Goal: Information Seeking & Learning: Learn about a topic

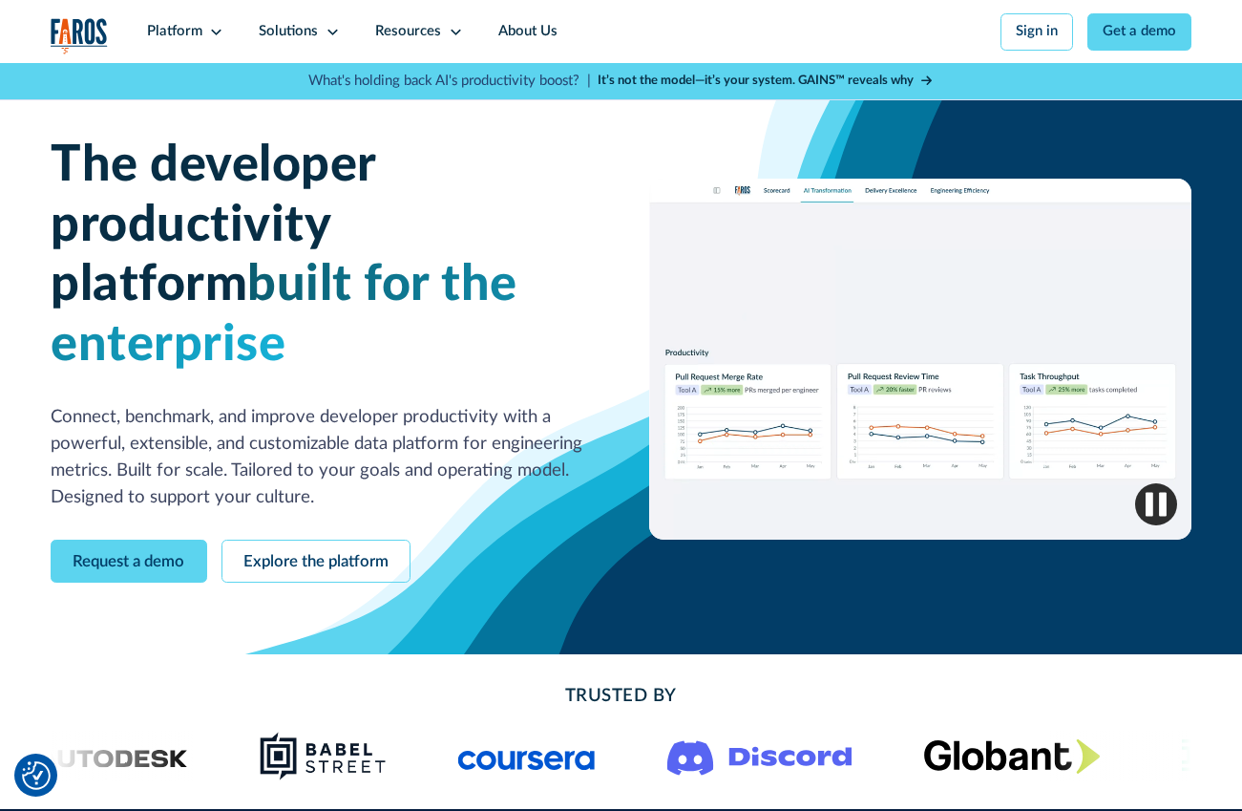
click at [287, 42] on div "Solutions" at bounding box center [288, 31] width 59 height 21
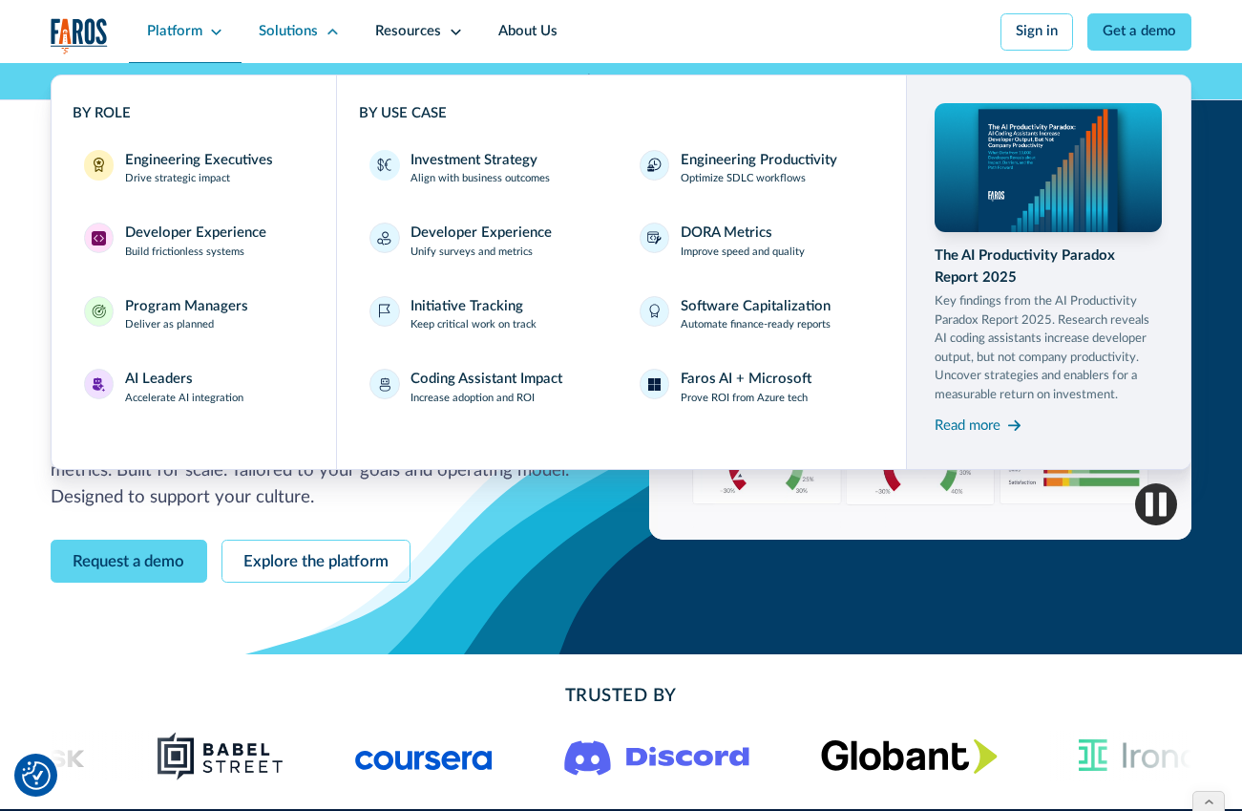
drag, startPoint x: 180, startPoint y: 22, endPoint x: 191, endPoint y: 24, distance: 10.7
click at [181, 22] on div "Platform" at bounding box center [174, 31] width 55 height 21
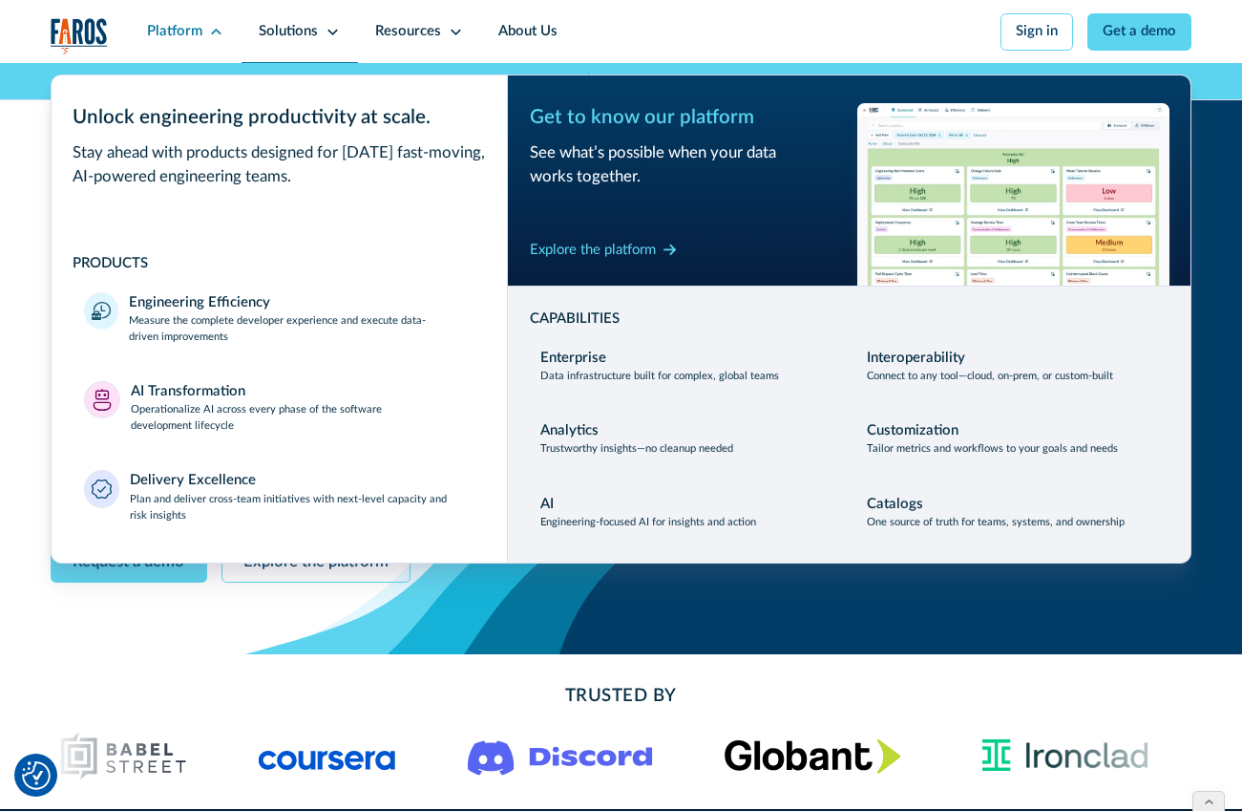
click at [296, 18] on div "Solutions" at bounding box center [300, 31] width 116 height 63
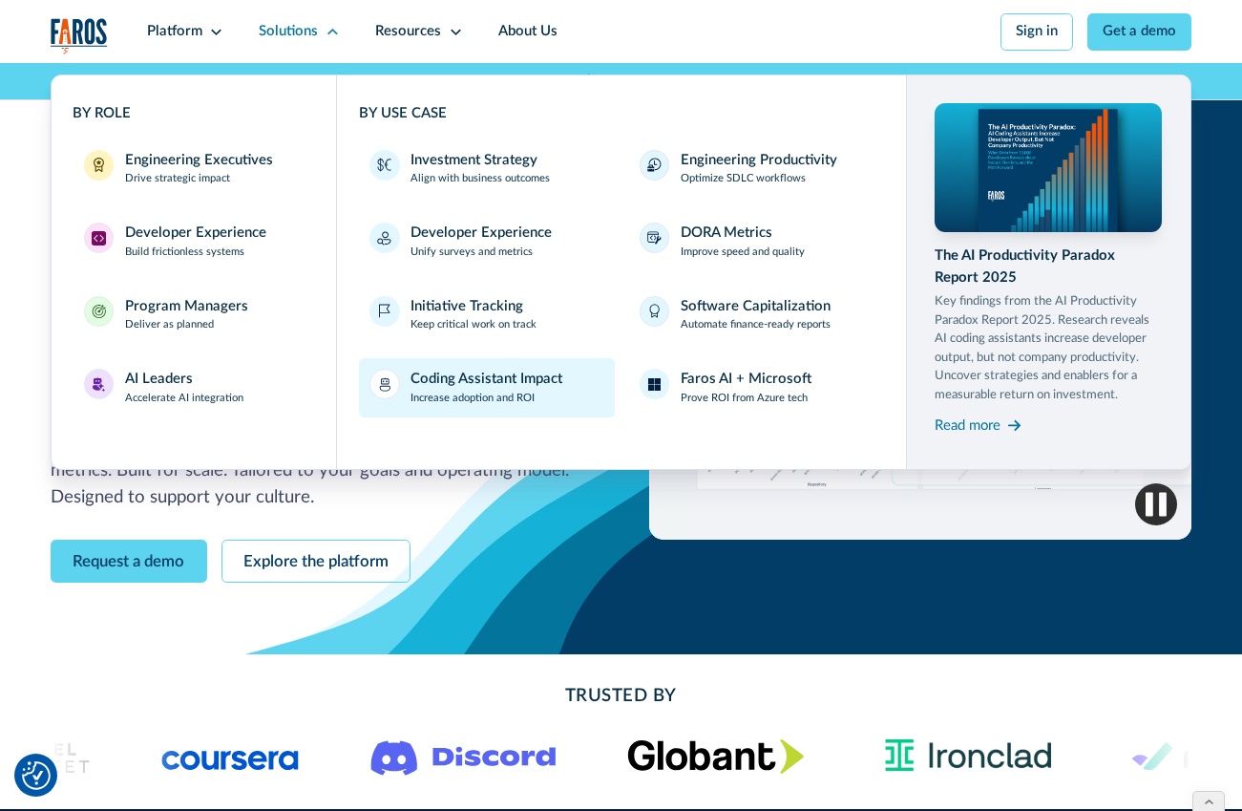
click at [493, 374] on div "Coding Assistant Impact" at bounding box center [487, 379] width 152 height 21
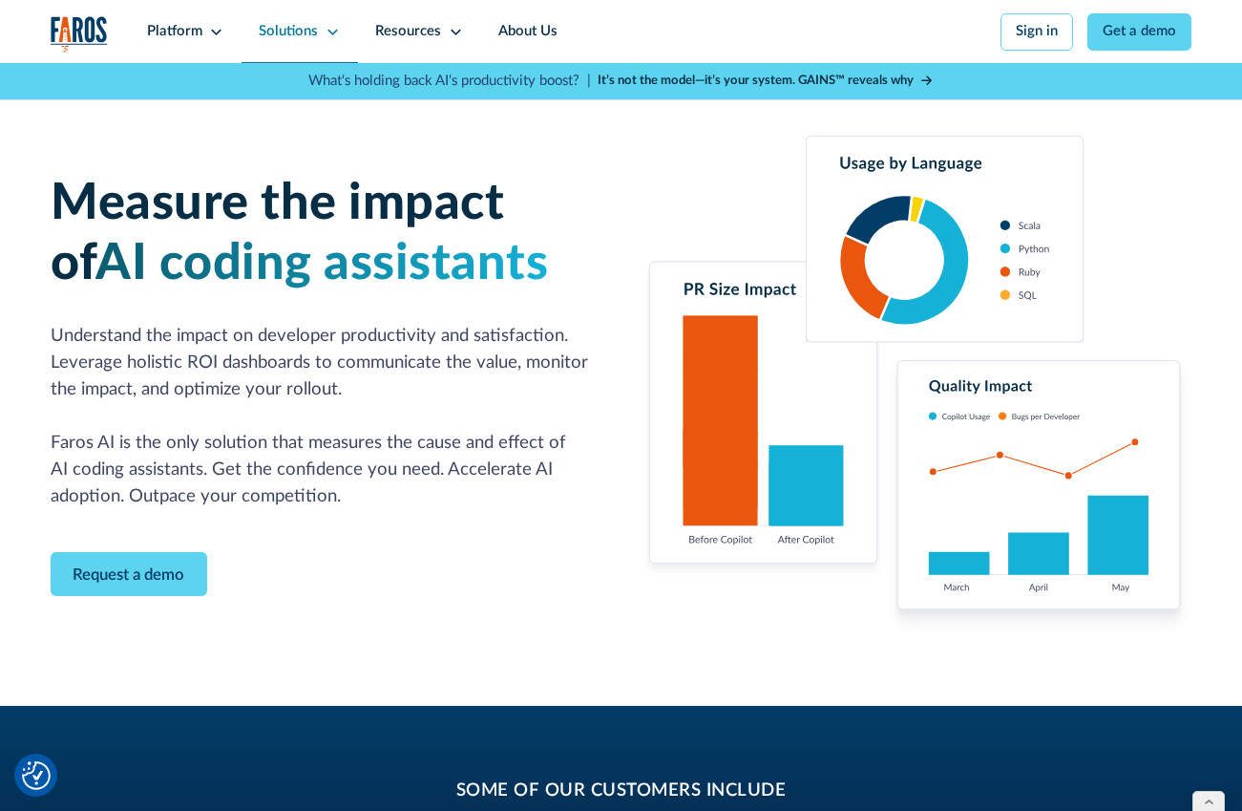
click at [290, 28] on div "Solutions" at bounding box center [288, 31] width 59 height 21
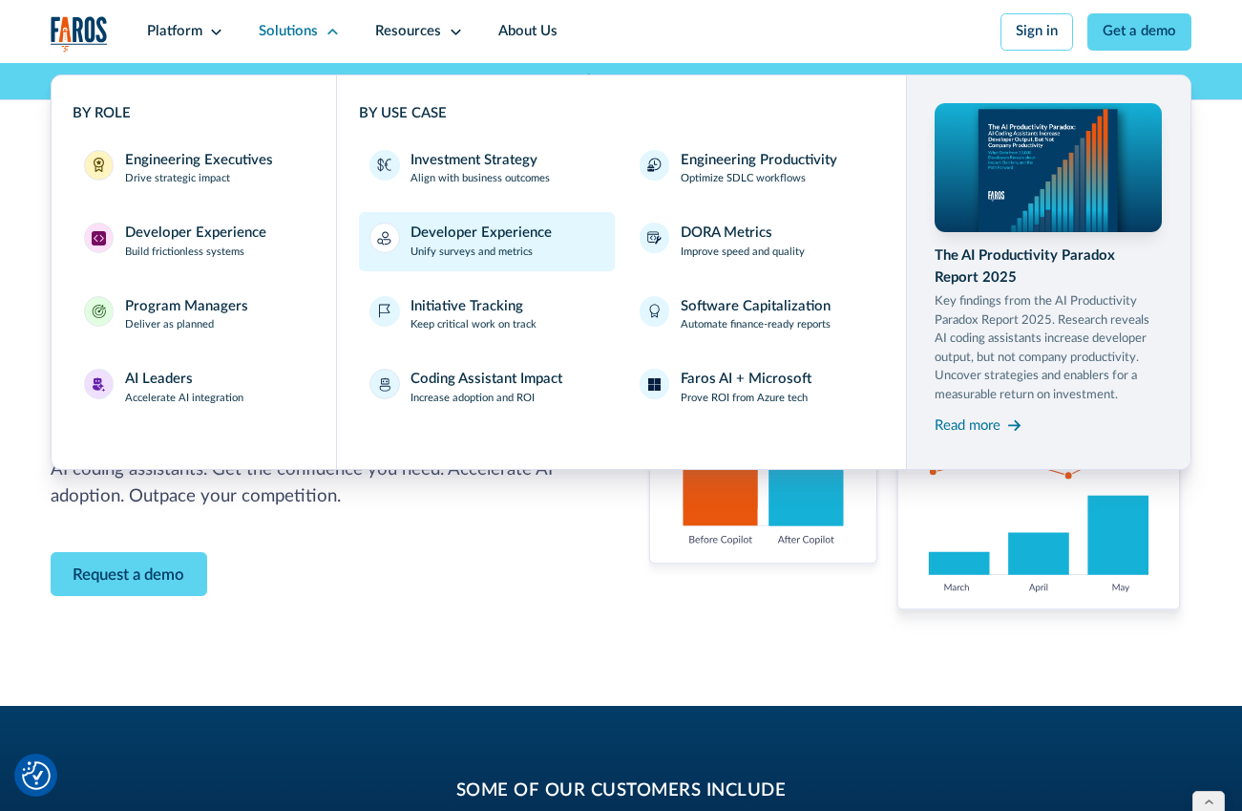
click at [512, 235] on div "Developer Experience" at bounding box center [481, 232] width 141 height 21
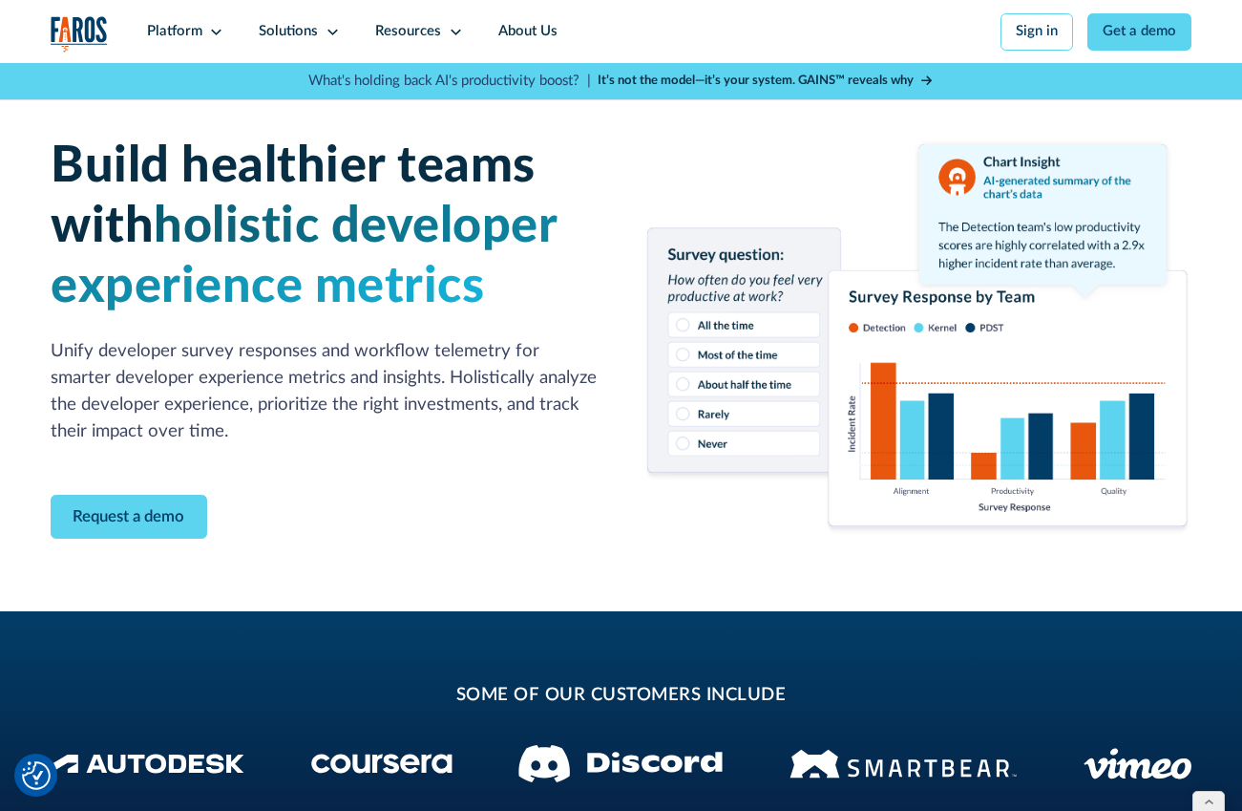
scroll to position [11, 0]
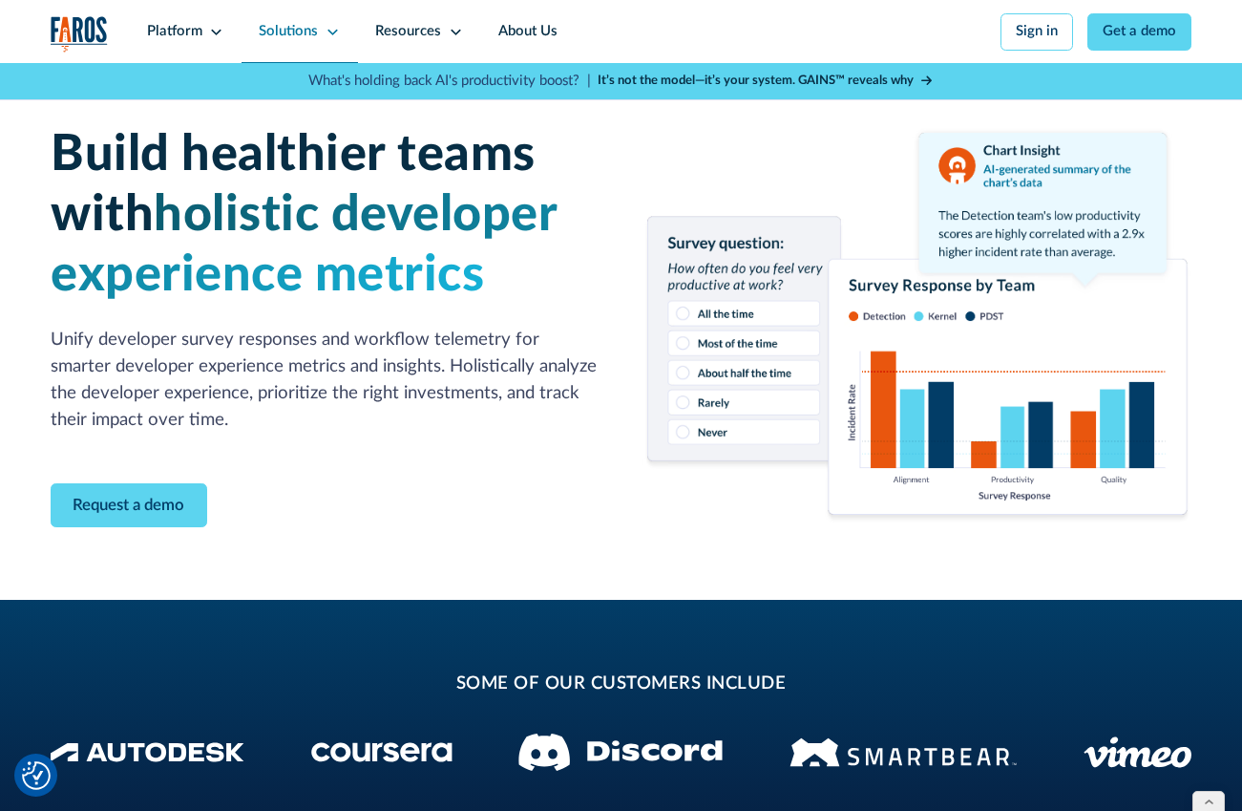
click at [309, 34] on div "Solutions" at bounding box center [288, 31] width 59 height 21
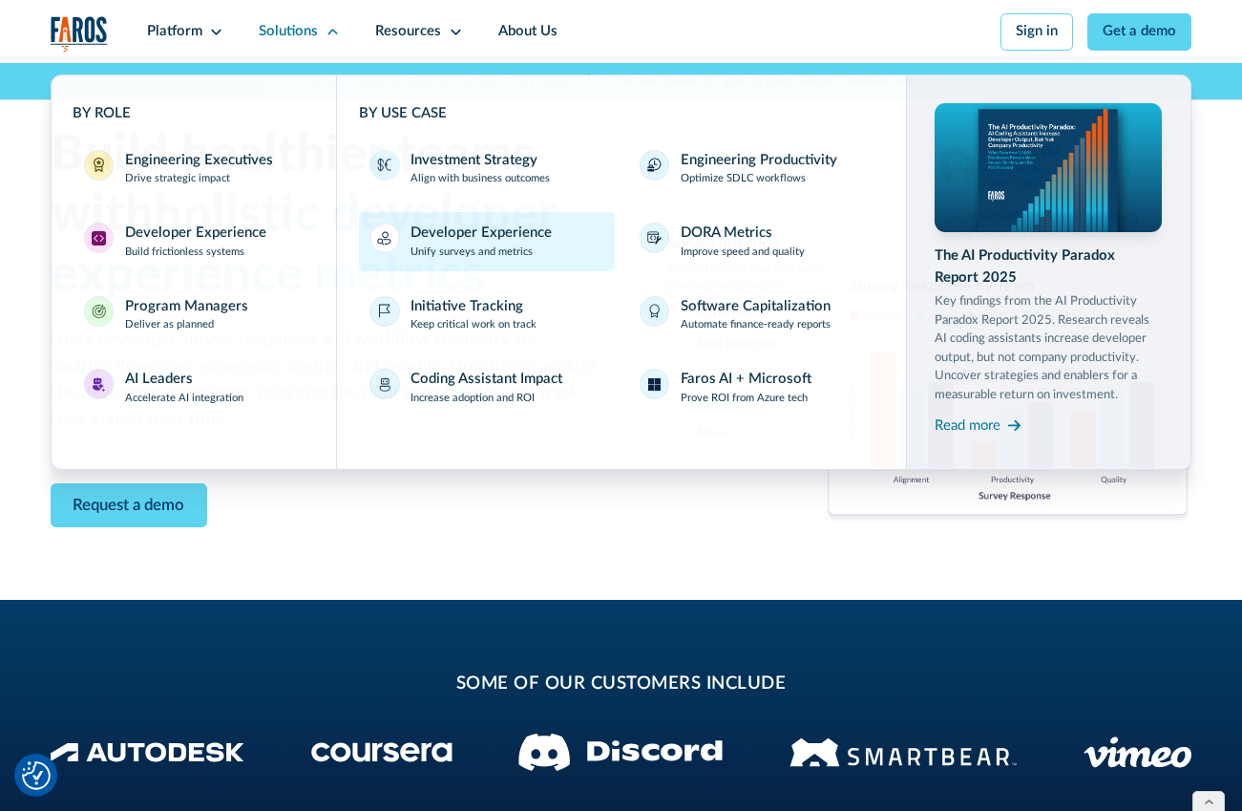
click at [514, 241] on div "Developer Experience" at bounding box center [481, 232] width 141 height 21
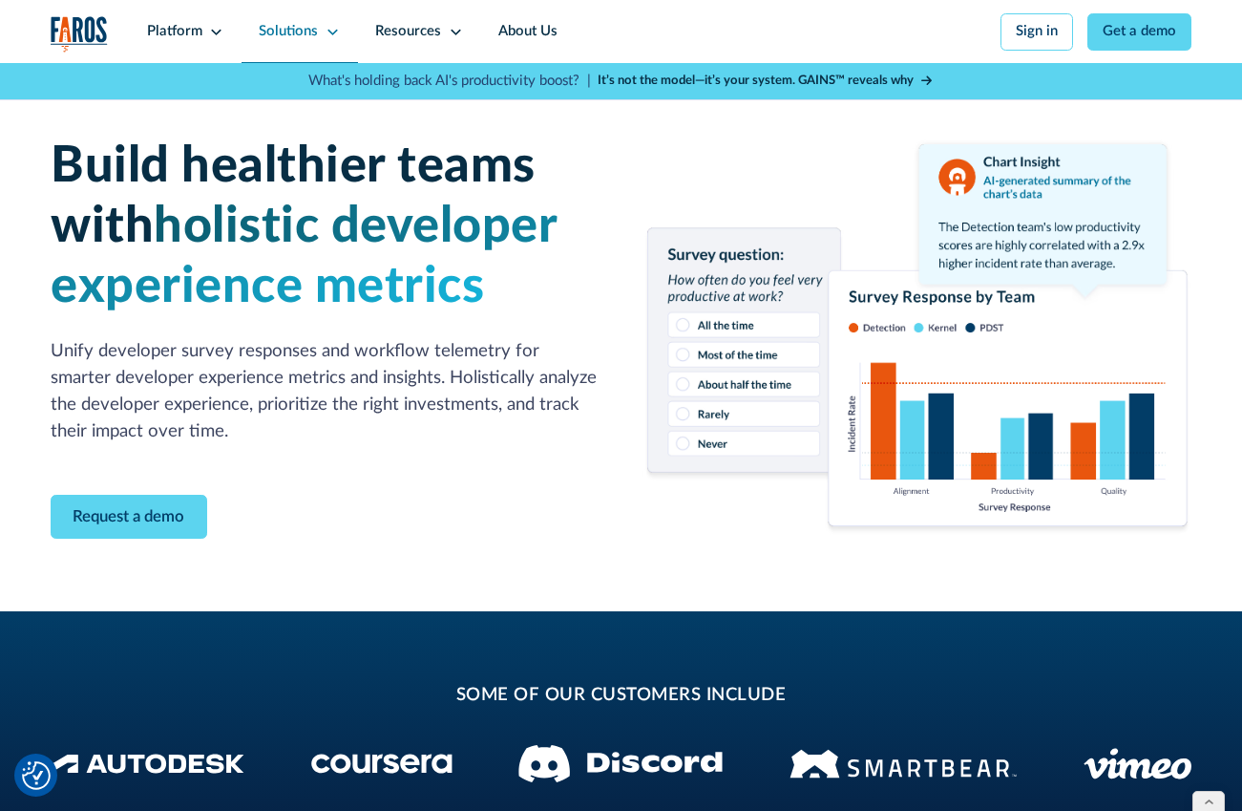
click at [299, 32] on div "Solutions" at bounding box center [288, 31] width 59 height 21
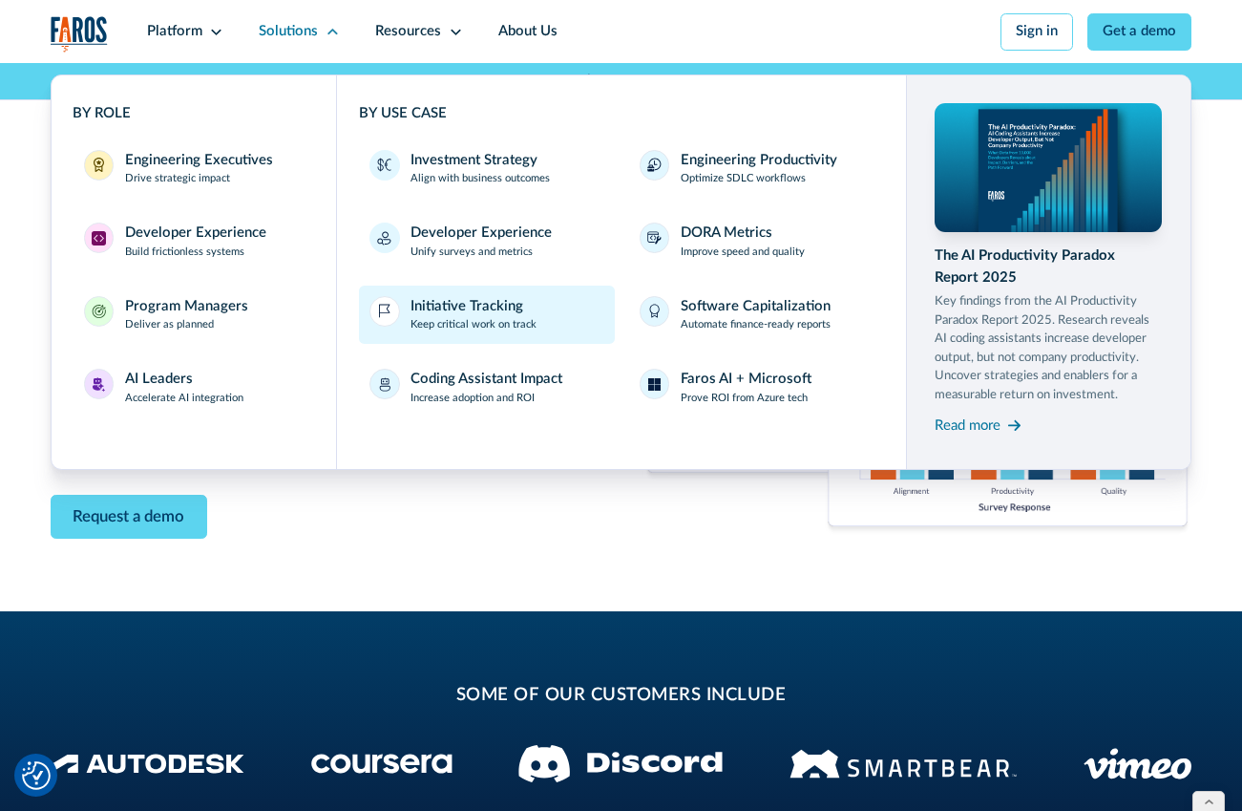
click at [484, 314] on div "Initiative Tracking" at bounding box center [467, 306] width 113 height 21
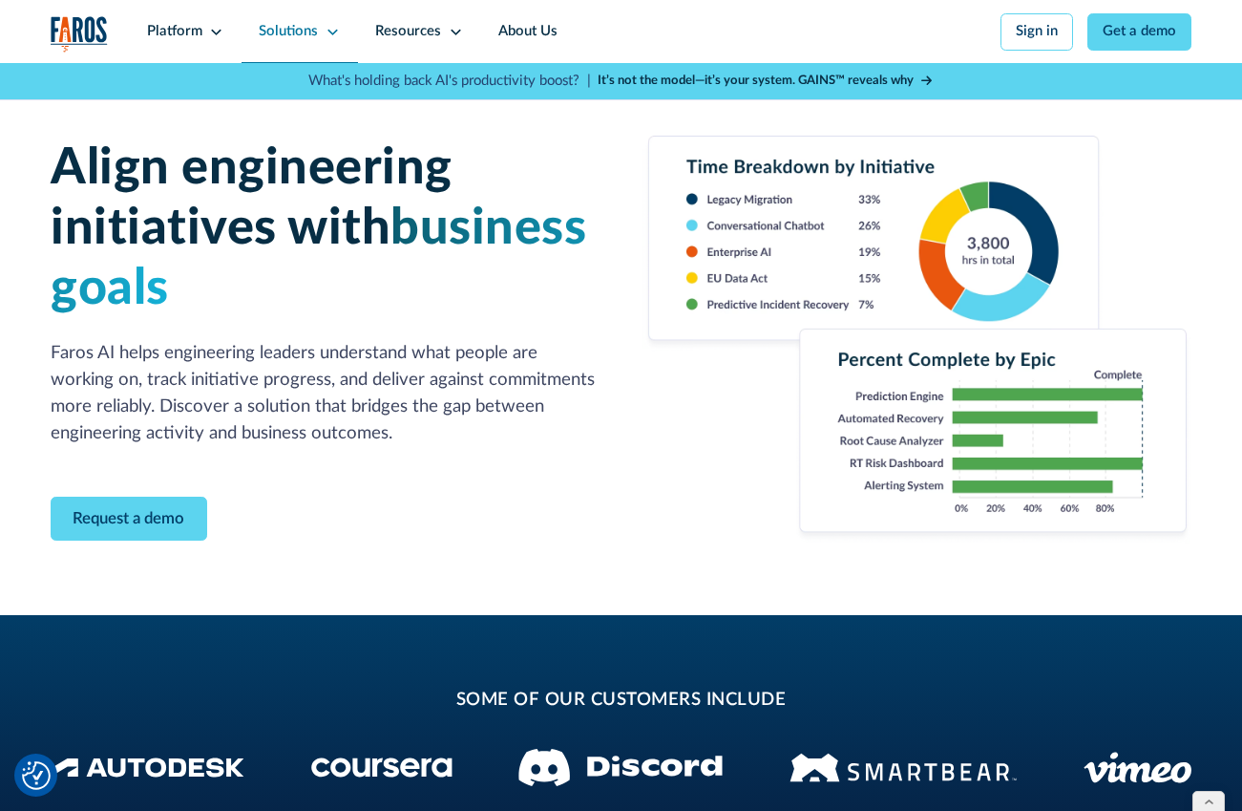
click at [282, 16] on div "Solutions" at bounding box center [300, 31] width 116 height 63
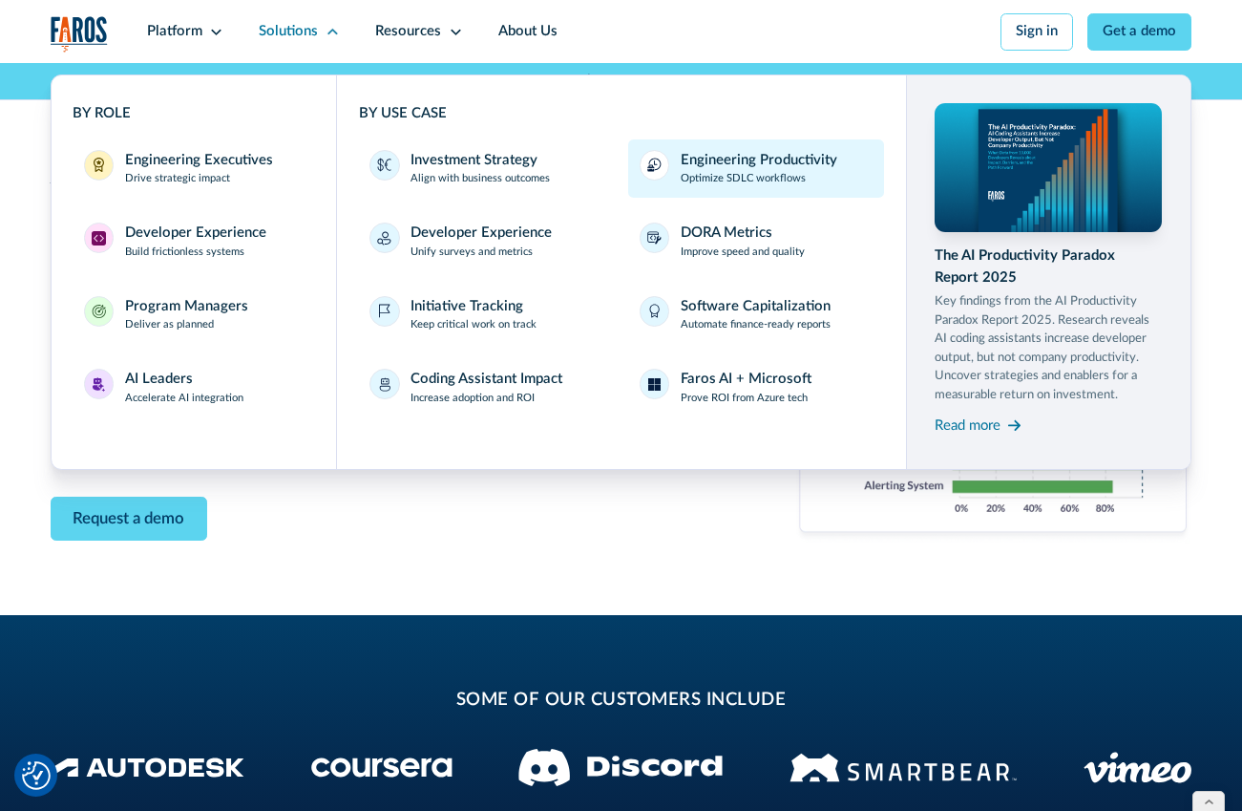
click at [697, 169] on div "Engineering Productivity" at bounding box center [759, 160] width 157 height 21
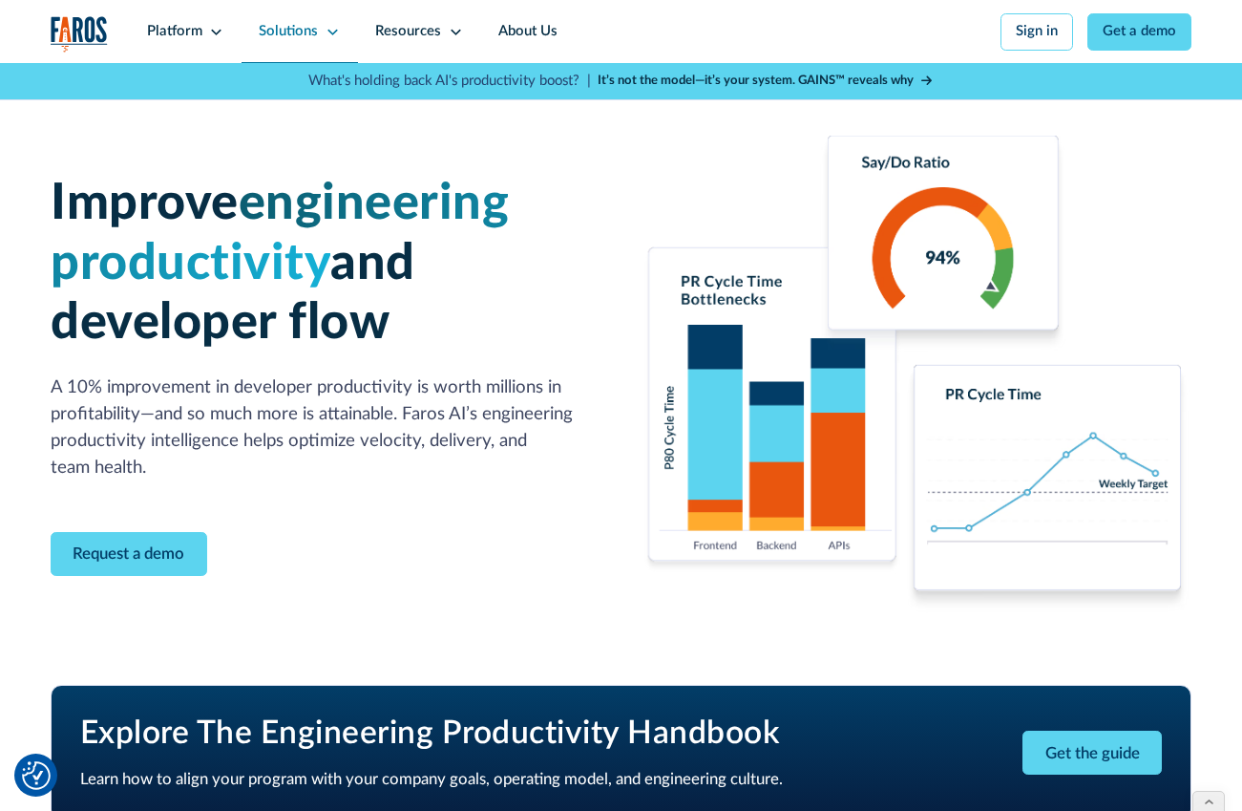
click at [304, 38] on div "Solutions" at bounding box center [288, 31] width 59 height 21
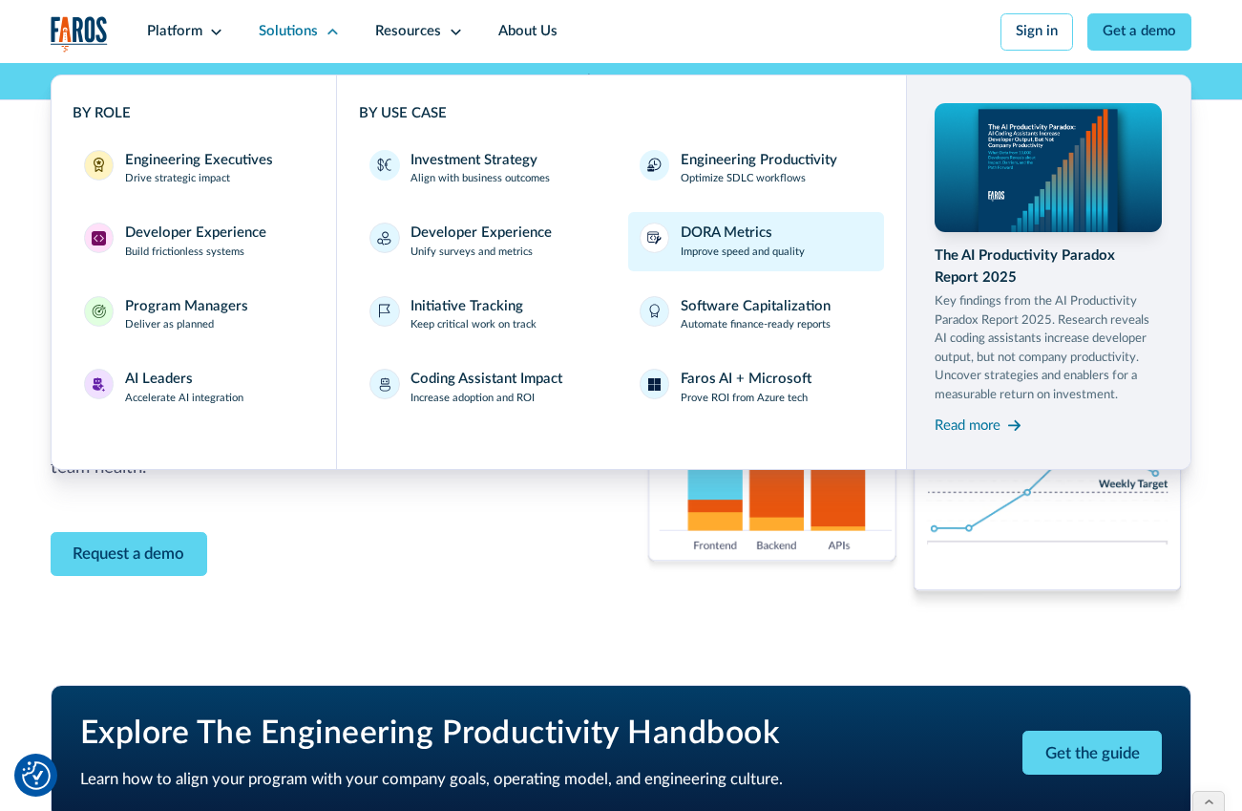
click at [753, 244] on p "Improve speed and quality" at bounding box center [743, 252] width 124 height 16
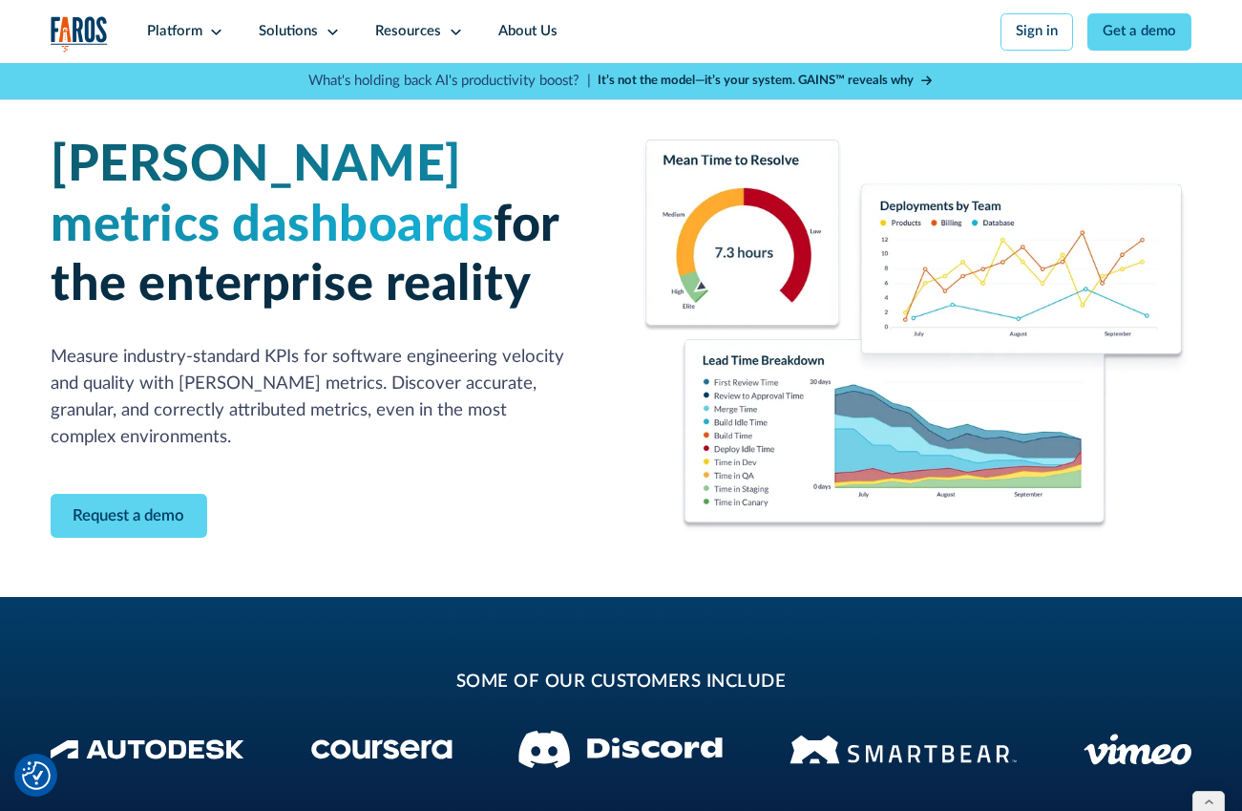
click at [40, 39] on div "Platform Unlock engineering productivity at scale. Stay ahead with products des…" at bounding box center [621, 50] width 1242 height 100
click at [80, 32] on img "home" at bounding box center [79, 34] width 57 height 37
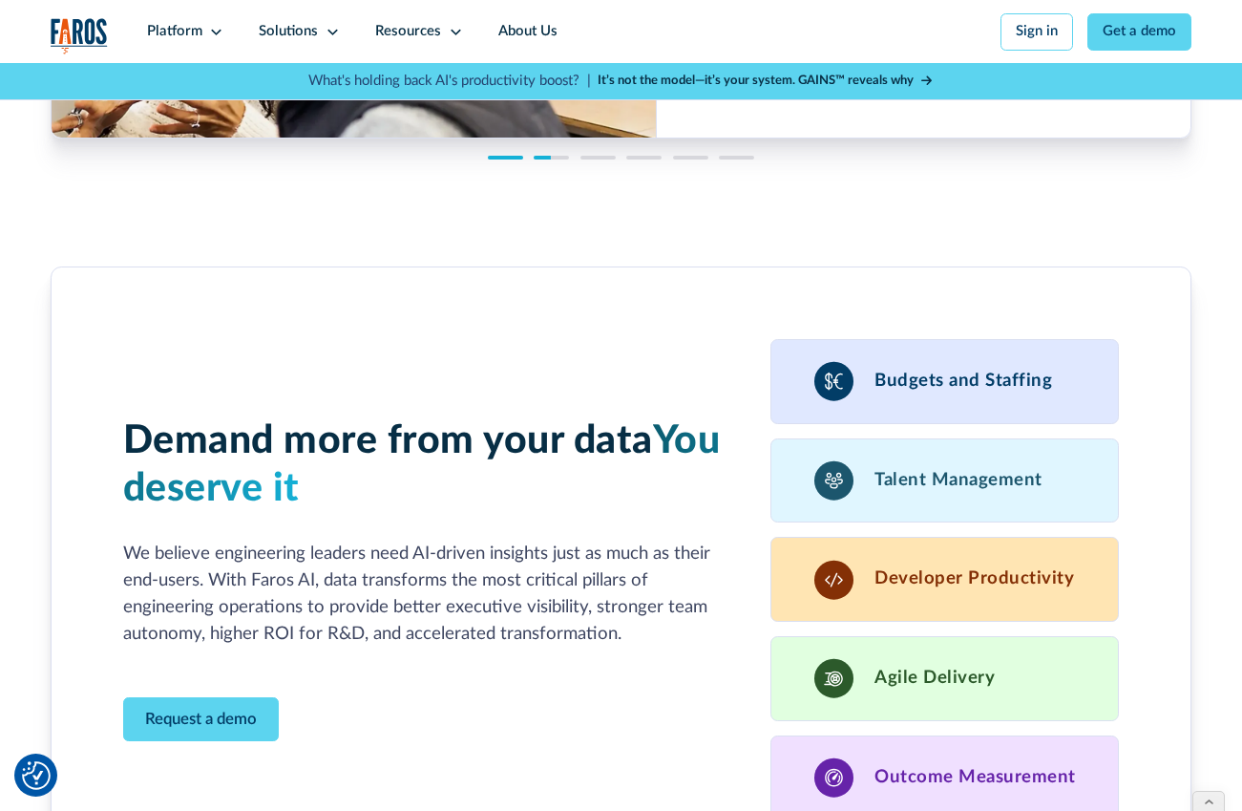
scroll to position [4933, 0]
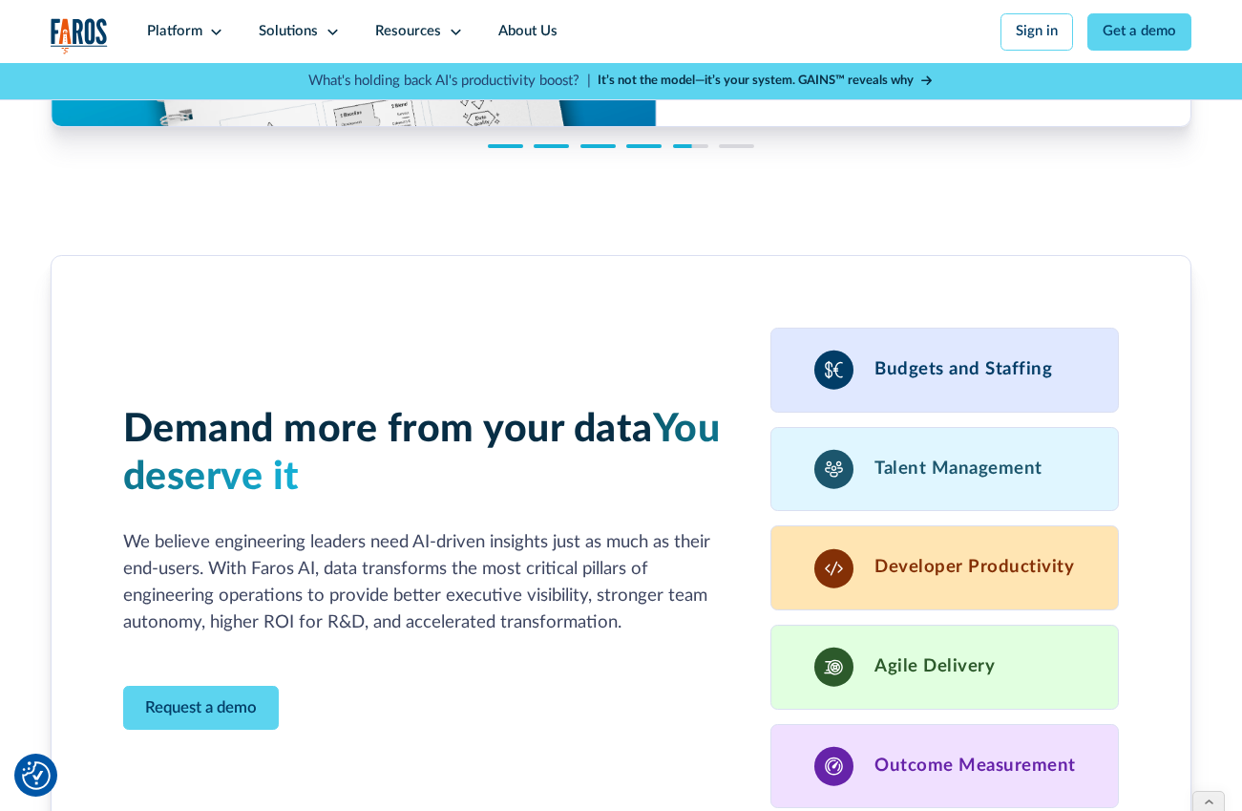
click at [358, 339] on div "Demand more from your data You deserve it We believe engineering leaders need A…" at bounding box center [621, 567] width 997 height 481
